Goal: Task Accomplishment & Management: Complete application form

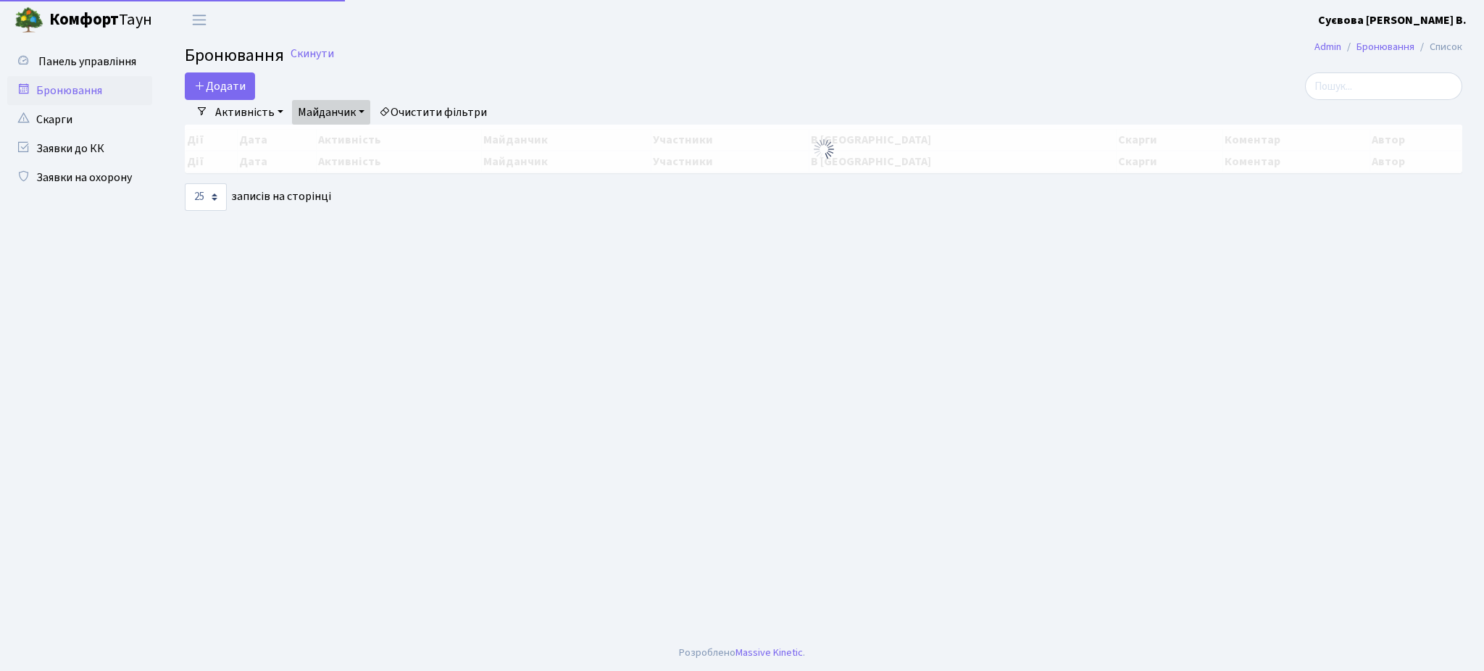
select select "25"
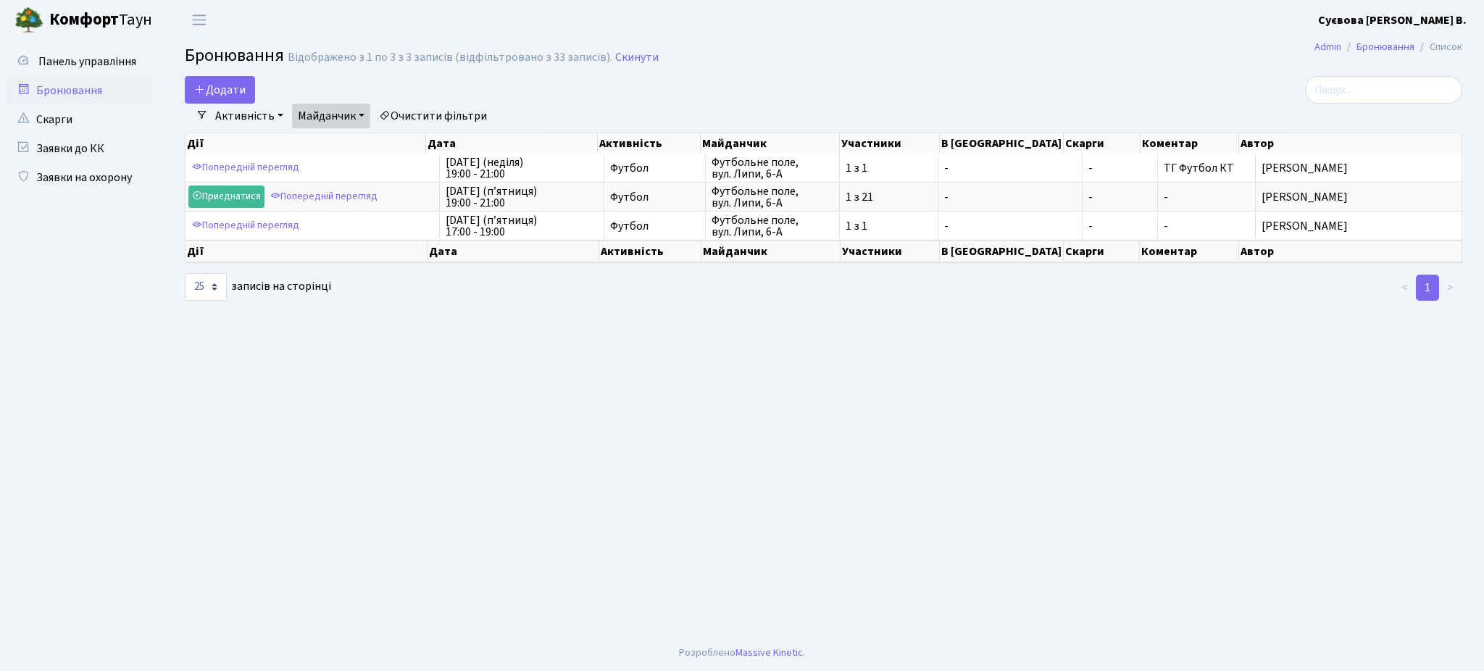
click at [222, 74] on main "Admin Бронювання Список Бронювання Відображено з 1 по 3 з 3 записів (відфільтро…" at bounding box center [823, 337] width 1321 height 595
click at [222, 84] on button "Додати" at bounding box center [220, 90] width 70 height 28
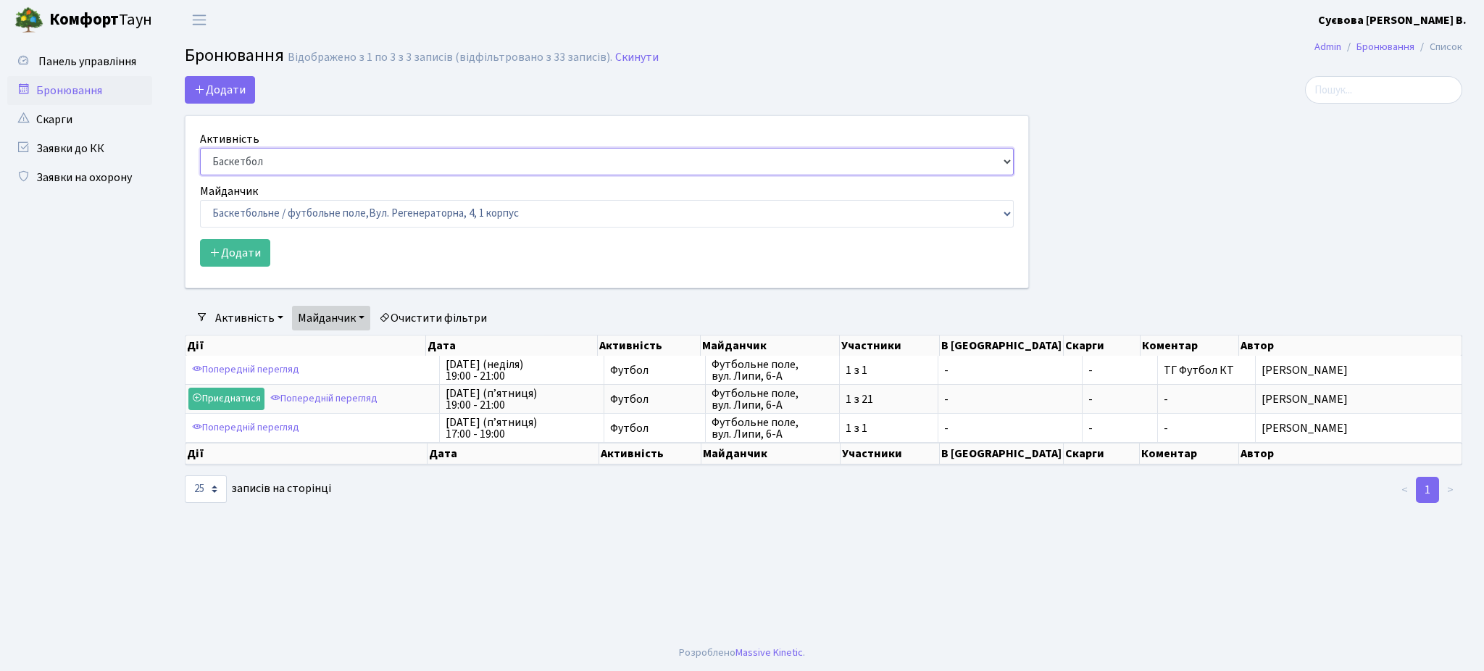
click at [256, 150] on select "Баскетбол Волейбол Йога Катання на роликах Настільний теніс Теніс Футбол Фітнес" at bounding box center [607, 162] width 814 height 28
select select "5"
click at [200, 148] on select "Баскетбол Волейбол Йога Катання на роликах Настільний теніс Теніс Футбол Фітнес" at bounding box center [607, 162] width 814 height 28
click at [283, 215] on select "Баскетбольне / футбольне поле, Вул. Регенераторна, 4, 1 корпус Баскетбольне пол…" at bounding box center [607, 214] width 814 height 28
select select "10"
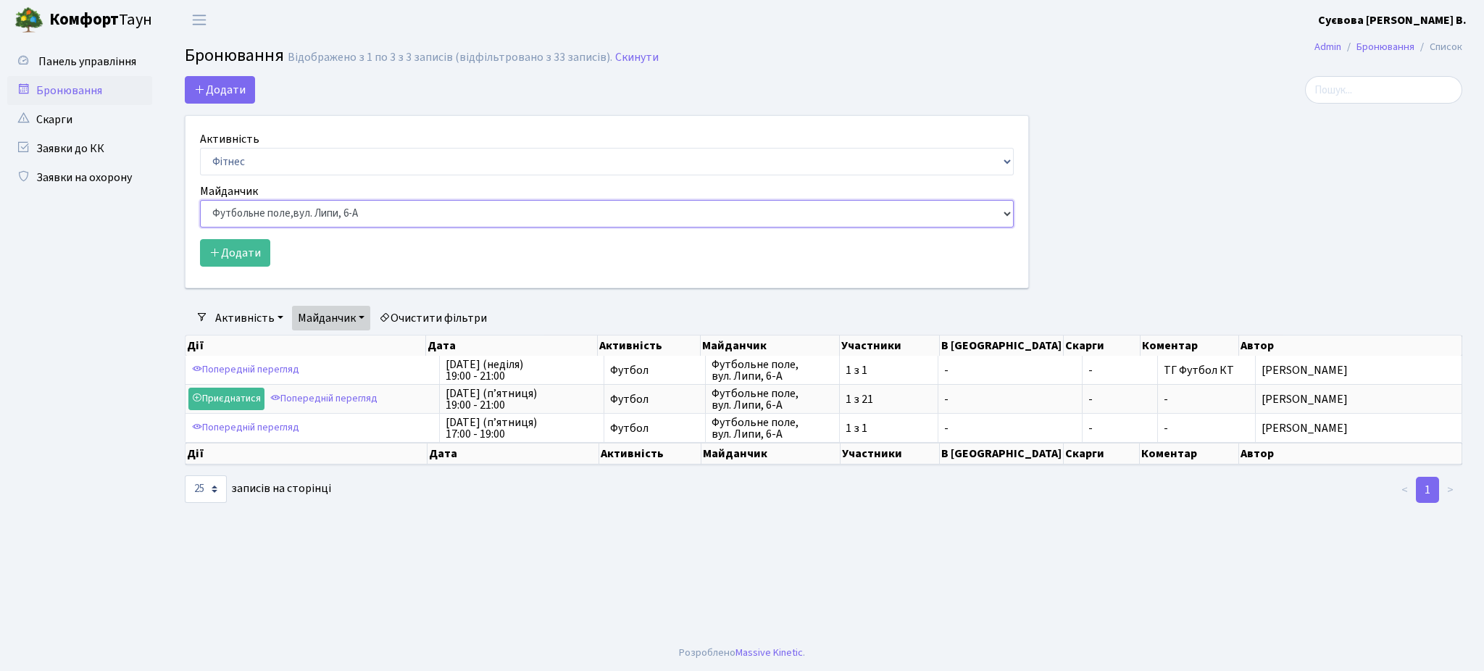
click at [200, 200] on select "Баскетбольне / футбольне поле, Вул. Регенераторна, 4, 1 корпус Баскетбольне пол…" at bounding box center [607, 214] width 814 height 28
click at [263, 249] on button "Додати" at bounding box center [235, 253] width 70 height 28
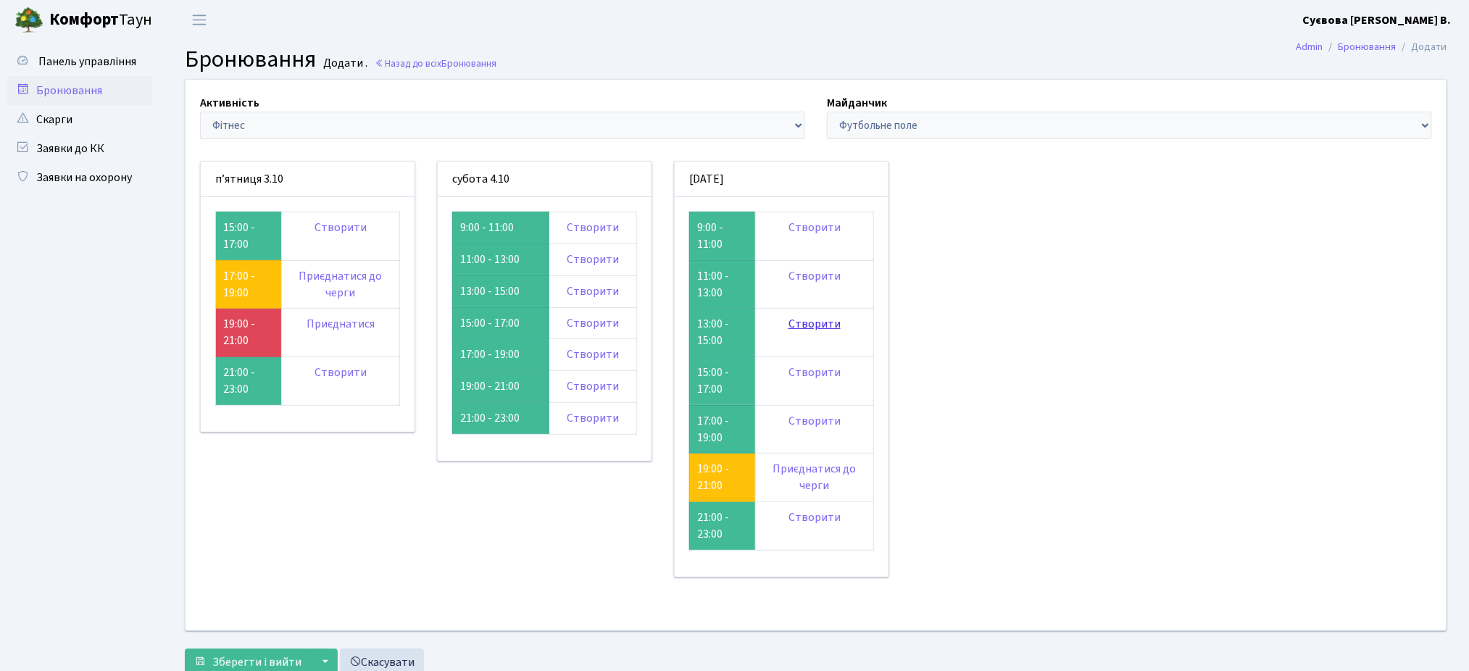
click at [809, 321] on link "Створити" at bounding box center [814, 324] width 52 height 16
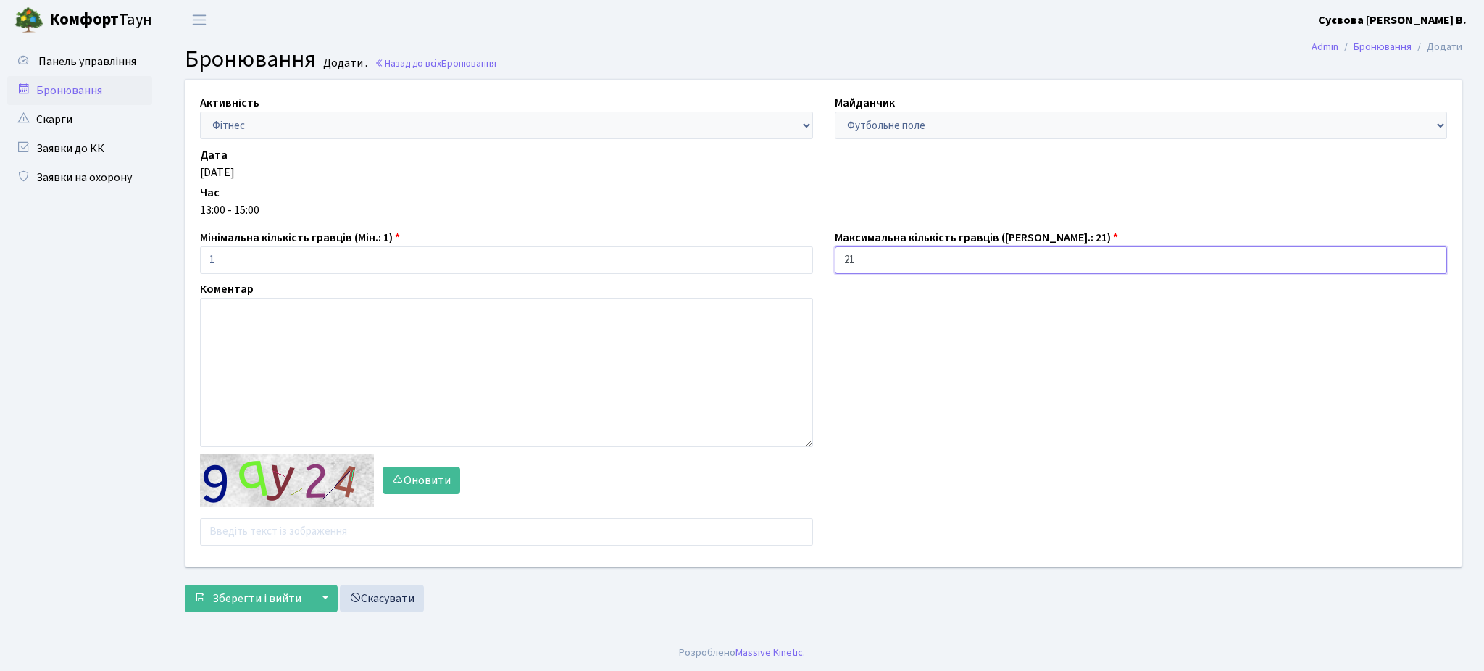
click at [845, 252] on input "21" at bounding box center [1141, 260] width 613 height 28
type input "1"
click at [836, 346] on div "Активність - Баскетбол Волейбол Йога Катання на роликах Настільний теніс Теніс …" at bounding box center [824, 323] width 1298 height 487
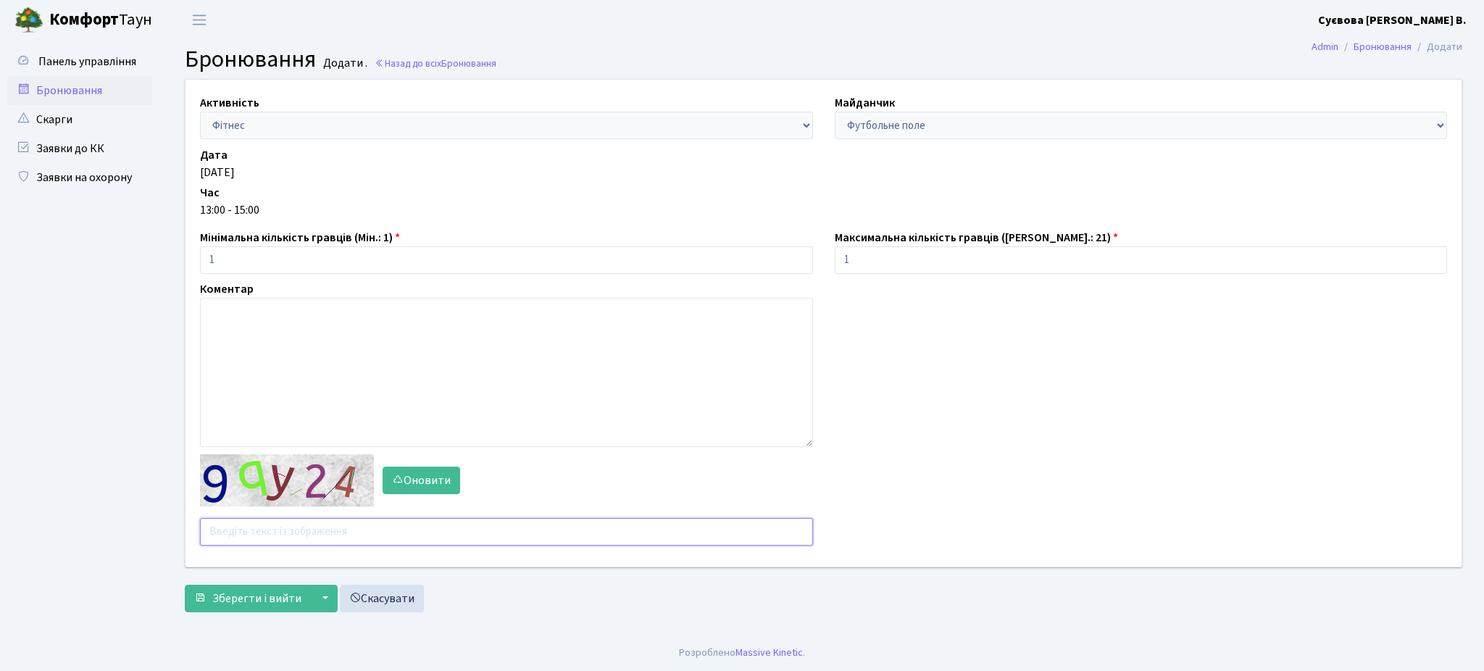
click at [269, 528] on input "text" at bounding box center [506, 532] width 613 height 28
type input "bxycu"
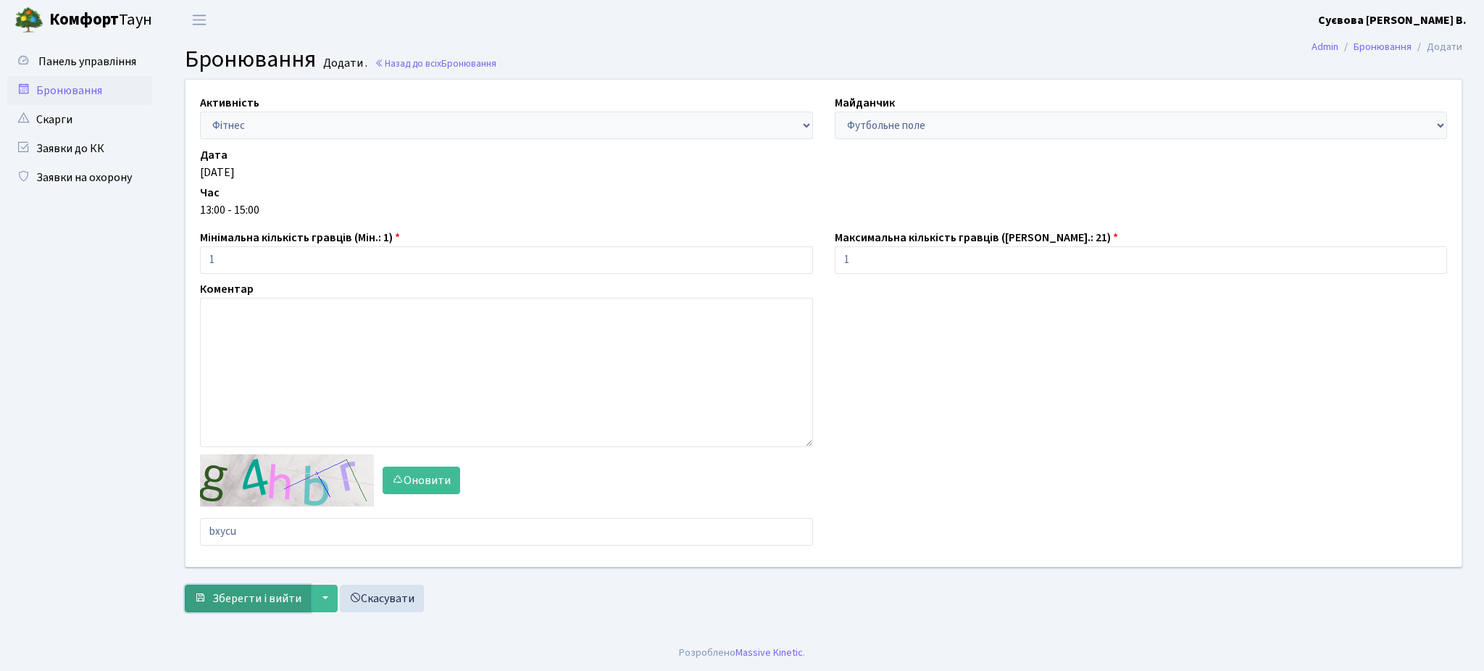
click at [275, 604] on span "Зберегти і вийти" at bounding box center [256, 599] width 89 height 16
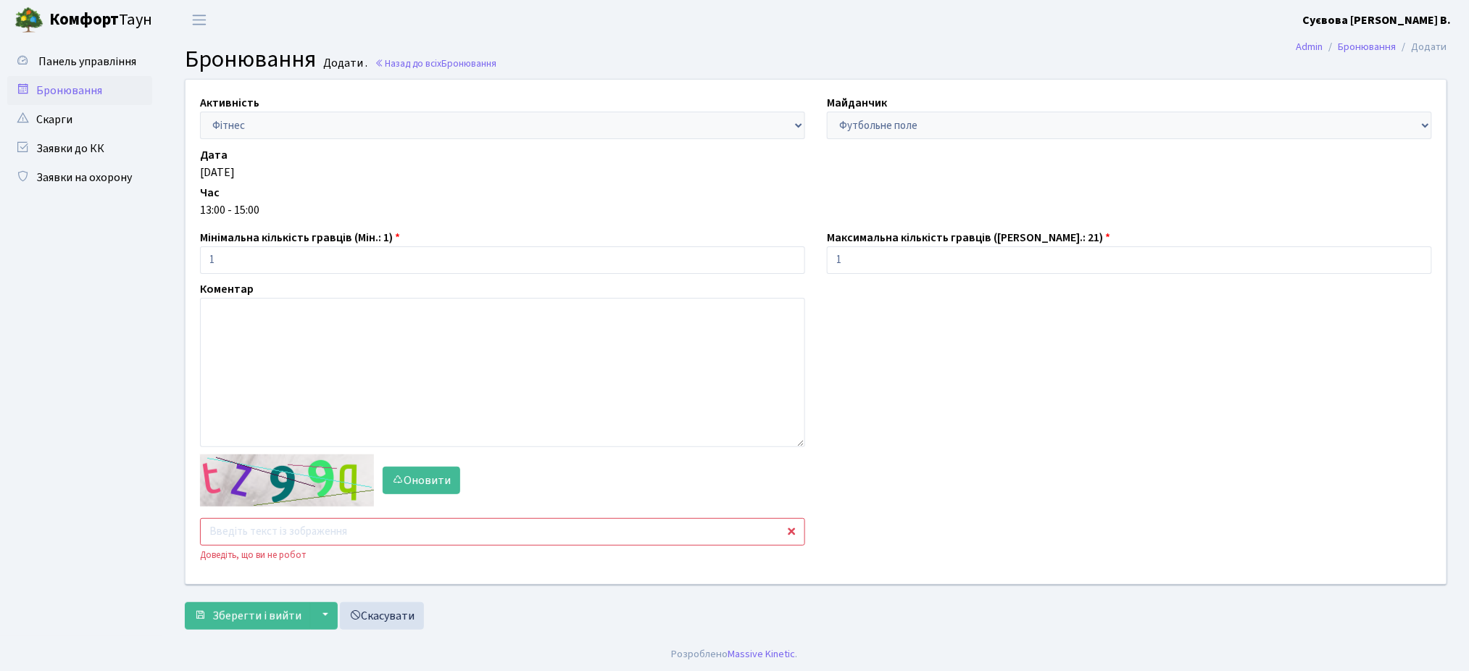
click at [288, 545] on input "text" at bounding box center [502, 532] width 605 height 28
type input "7899q"
click at [212, 617] on button "Зберегти і вийти" at bounding box center [248, 616] width 126 height 28
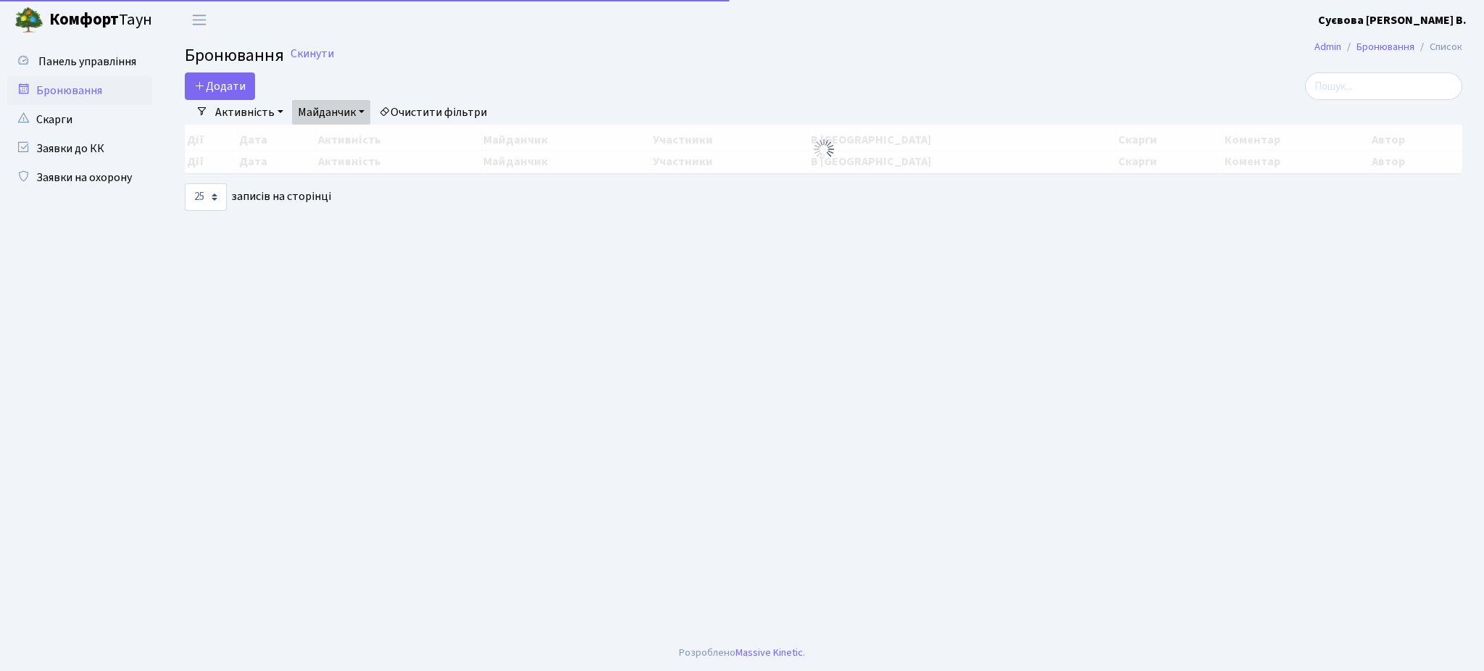
select select "25"
